Goal: Information Seeking & Learning: Get advice/opinions

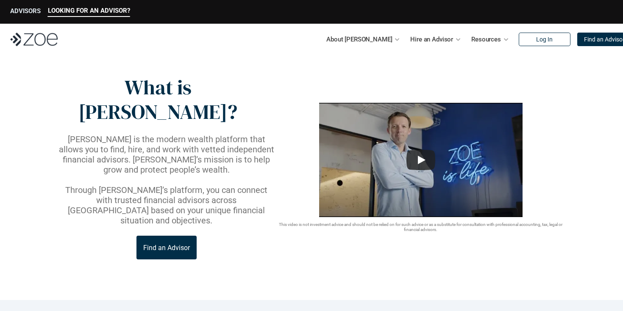
click at [31, 10] on p "ADVISORS" at bounding box center [25, 11] width 31 height 8
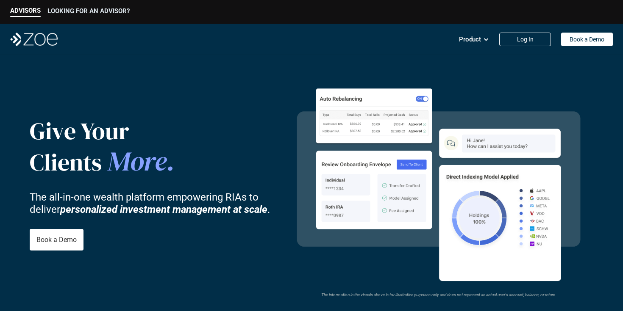
click at [105, 10] on p "LOOKING FOR AN ADVISOR?" at bounding box center [88, 11] width 82 height 8
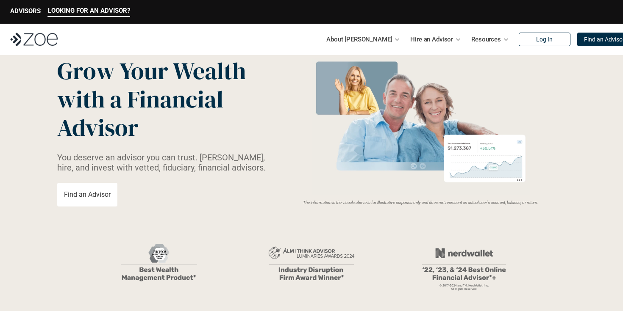
scroll to position [42, 0]
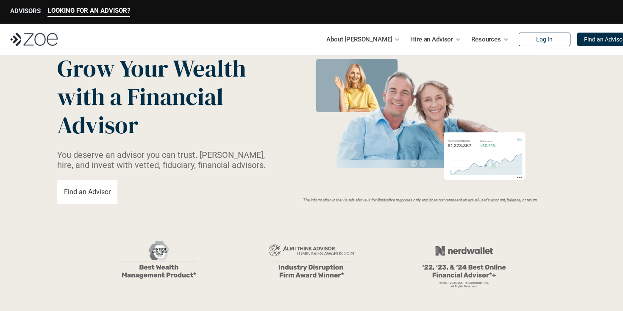
click at [21, 11] on p "ADVISORS" at bounding box center [25, 11] width 31 height 8
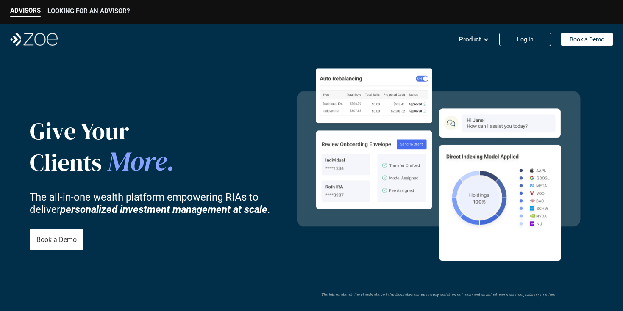
click at [108, 16] on div "LOOKING FOR AN ADVISOR?" at bounding box center [88, 12] width 82 height 10
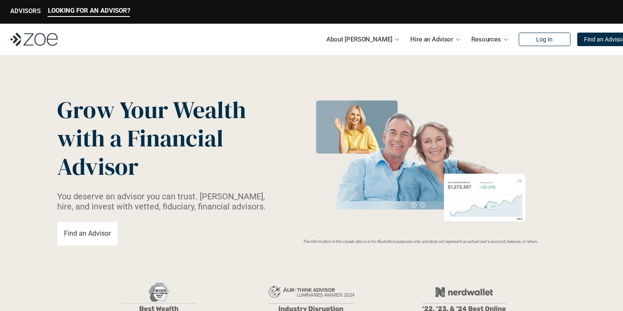
click at [28, 14] on p "ADVISORS" at bounding box center [25, 11] width 31 height 8
